Goal: Task Accomplishment & Management: Manage account settings

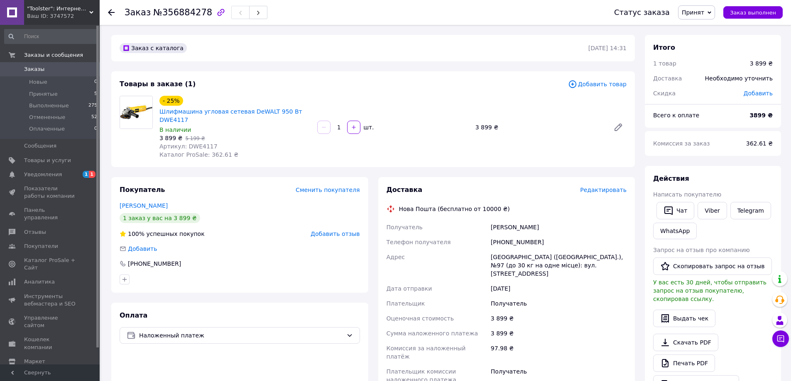
scroll to position [111, 0]
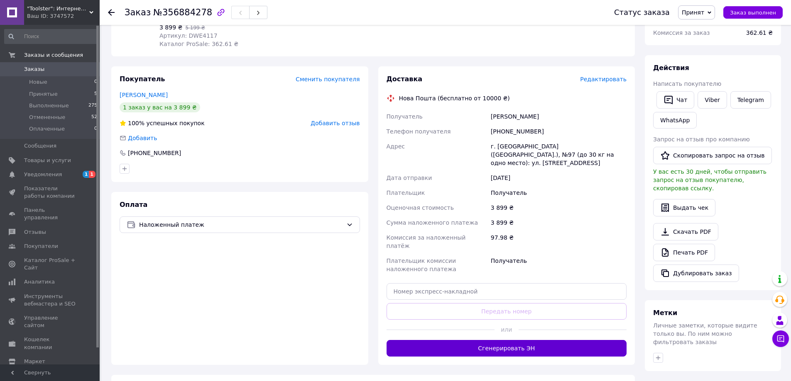
click at [494, 340] on button "Сгенерировать ЭН" at bounding box center [506, 348] width 240 height 17
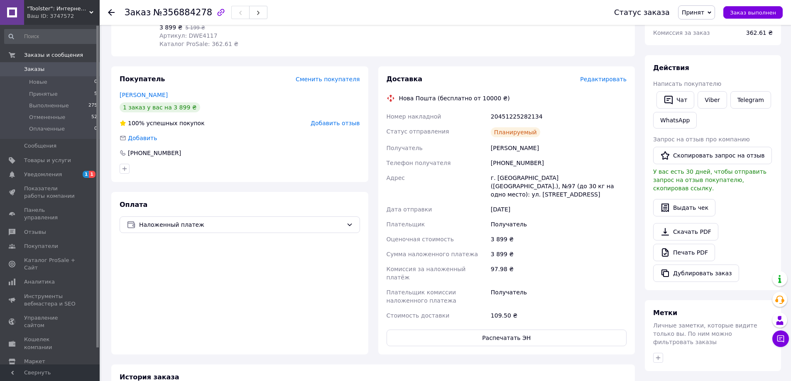
scroll to position [0, 0]
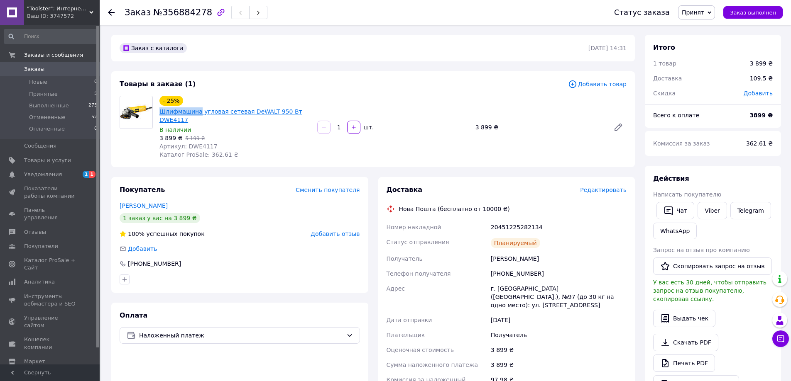
drag, startPoint x: 157, startPoint y: 110, endPoint x: 196, endPoint y: 111, distance: 39.4
click at [196, 111] on div "- 25% Шлифмашина угловая сетевая DeWALT 950 Вт DWE4117 В наличии 3 899 ₴   5 19…" at bounding box center [235, 127] width 158 height 66
copy link "Шлифмашина"
click at [377, 78] on div "Товары в заказе (1) Добавить товар - 25% Шлифмашина угловая сетевая DeWALT 950 …" at bounding box center [372, 119] width 523 height 96
drag, startPoint x: 156, startPoint y: 111, endPoint x: 196, endPoint y: 112, distance: 39.9
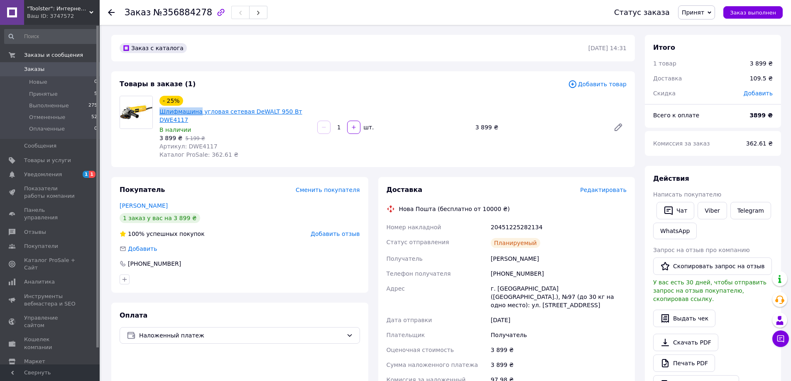
click at [196, 112] on div "- 25% Шлифмашина угловая сетевая DeWALT 950 Вт DWE4117 В наличии 3 899 ₴   5 19…" at bounding box center [235, 127] width 158 height 66
copy link "Шлифмашина"
click at [416, 130] on div "1   шт." at bounding box center [392, 127] width 153 height 13
click at [519, 96] on div "- 25% Шлифмашина угловая сетевая DeWALT 950 Вт DWE4117 В наличии 3 899 ₴   5 19…" at bounding box center [393, 127] width 474 height 66
click at [173, 15] on span "№356884278" at bounding box center [182, 12] width 59 height 10
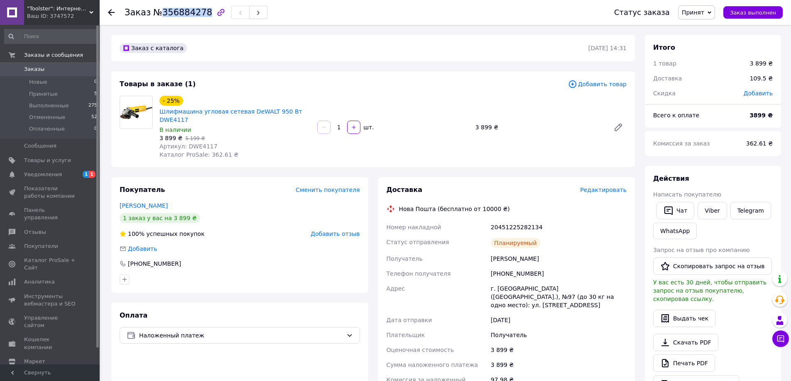
click at [173, 15] on span "№356884278" at bounding box center [182, 12] width 59 height 10
copy span "356884278"
click at [433, 72] on div "Товары в заказе (1) Добавить товар - 25% Шлифмашина угловая сетевая DeWALT 950 …" at bounding box center [372, 119] width 523 height 96
click at [63, 178] on link "Уведомления 1 1" at bounding box center [51, 175] width 102 height 14
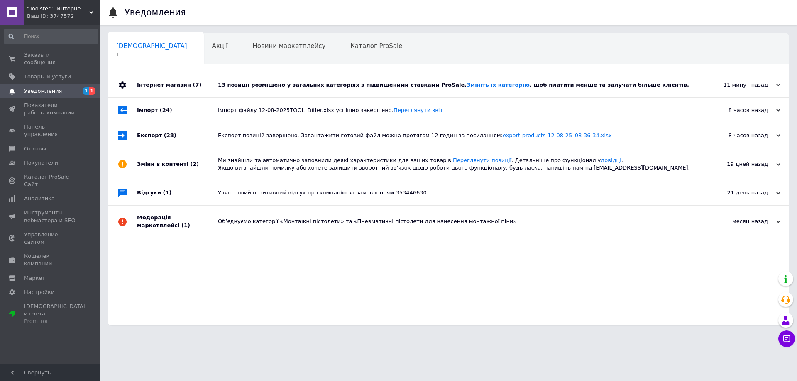
click at [533, 81] on div "13 позиції розміщено у загальних категоріях з підвищеними ставками ProSale. Змі…" at bounding box center [457, 85] width 479 height 25
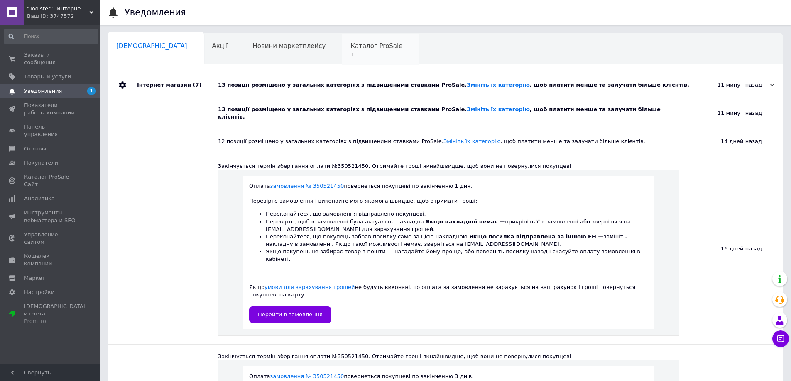
click at [350, 56] on span "1" at bounding box center [376, 54] width 52 height 6
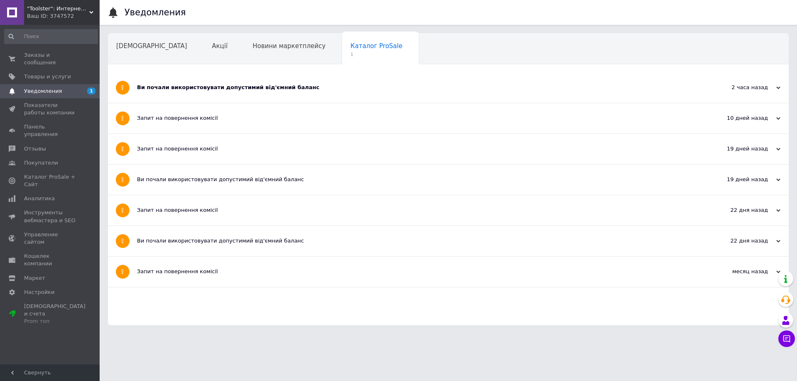
click at [283, 79] on div "Ви почали використовувати допустимий від'ємний баланс" at bounding box center [417, 88] width 560 height 30
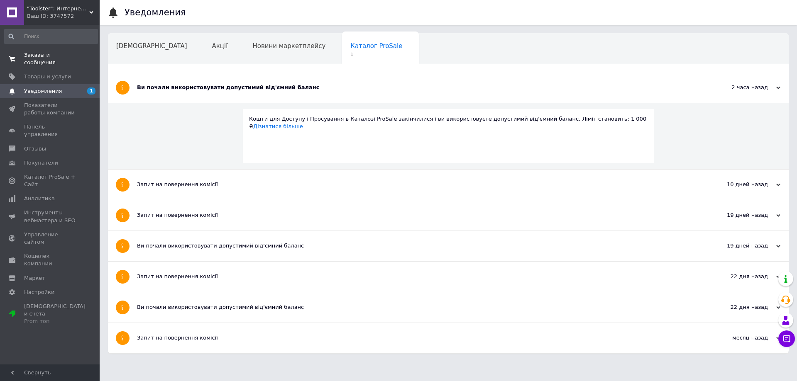
click at [62, 54] on span "Заказы и сообщения" at bounding box center [50, 58] width 53 height 15
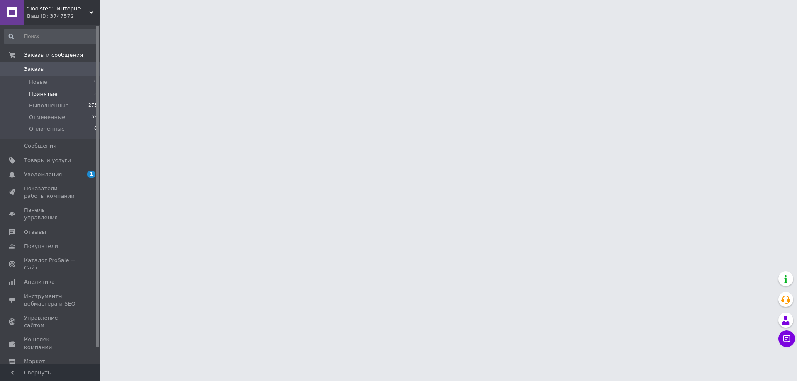
click at [51, 93] on span "Принятые" at bounding box center [43, 93] width 29 height 7
